Goal: Task Accomplishment & Management: Manage account settings

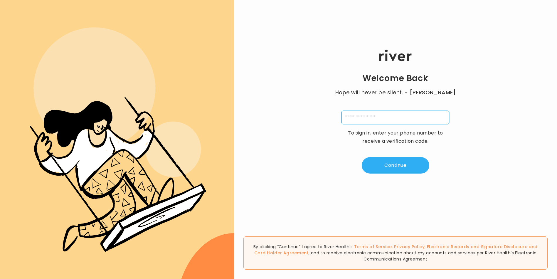
drag, startPoint x: 359, startPoint y: 124, endPoint x: 359, endPoint y: 121, distance: 3.2
click at [359, 124] on input "tel" at bounding box center [396, 118] width 108 height 14
type input "**********"
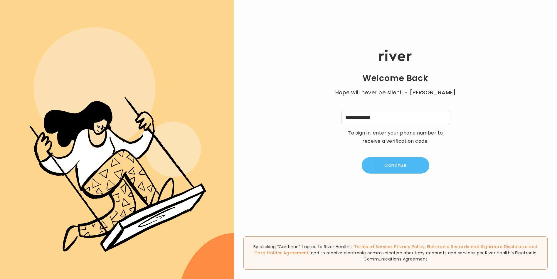
click at [376, 166] on button "Continue" at bounding box center [396, 165] width 68 height 16
type input "*"
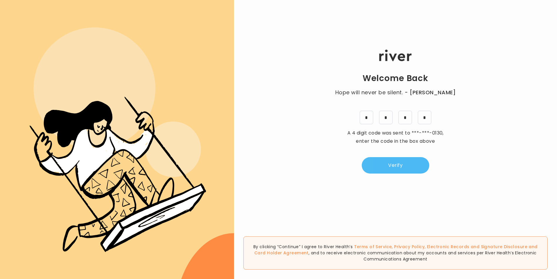
click at [407, 167] on button "Verify" at bounding box center [396, 165] width 68 height 16
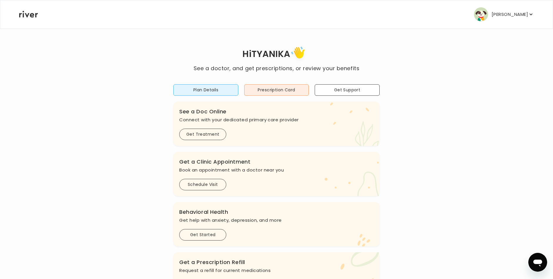
click at [498, 12] on p "[PERSON_NAME]" at bounding box center [510, 14] width 36 height 8
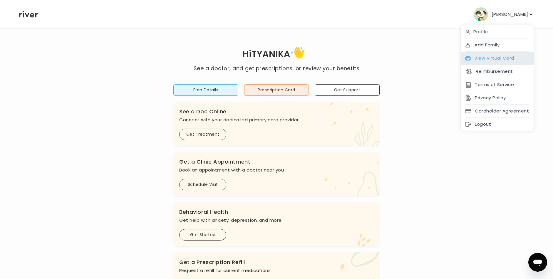
click at [499, 60] on div "View Virtual Card" at bounding box center [497, 58] width 73 height 13
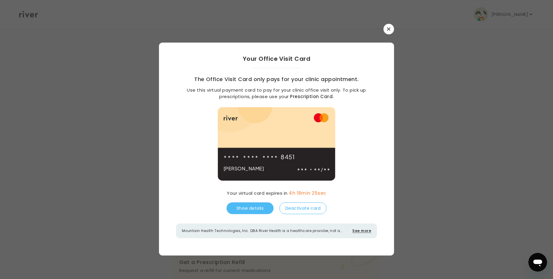
click at [249, 209] on button "Show details" at bounding box center [250, 208] width 47 height 12
click at [385, 31] on button "button" at bounding box center [388, 29] width 11 height 11
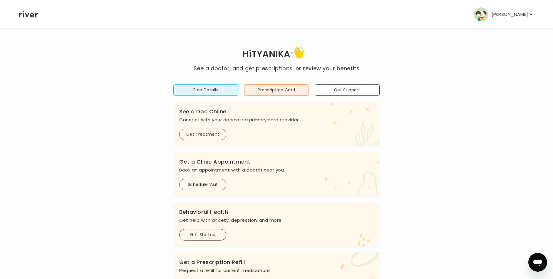
click at [514, 11] on p "[PERSON_NAME]" at bounding box center [510, 14] width 36 height 8
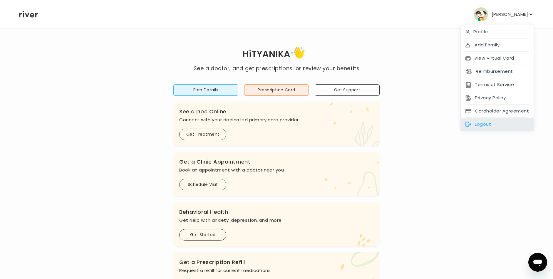
click at [490, 123] on div "Logout" at bounding box center [497, 124] width 73 height 13
